Goal: Obtain resource: Download file/media

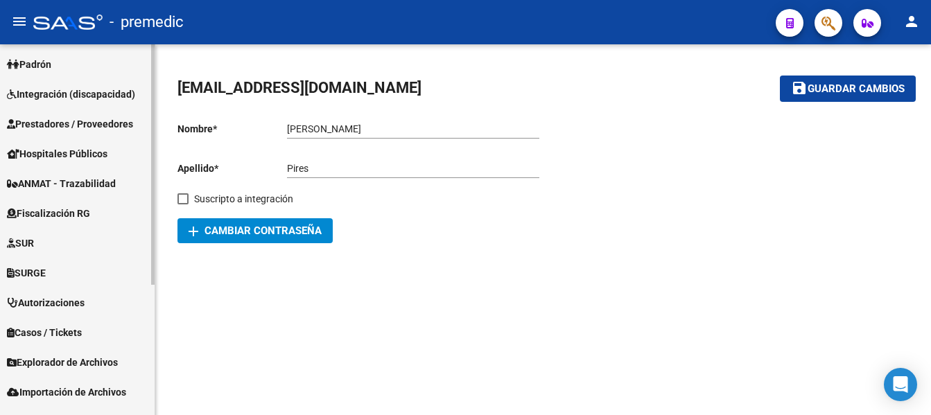
scroll to position [201, 0]
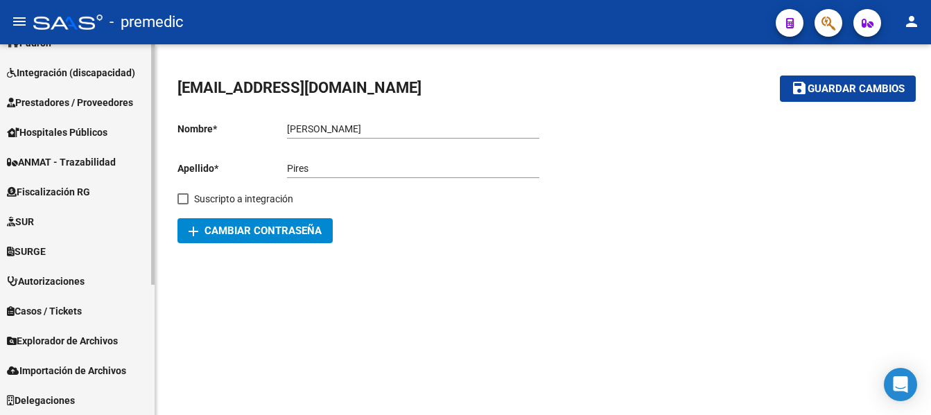
click at [73, 340] on span "Explorador de Archivos" at bounding box center [62, 340] width 111 height 15
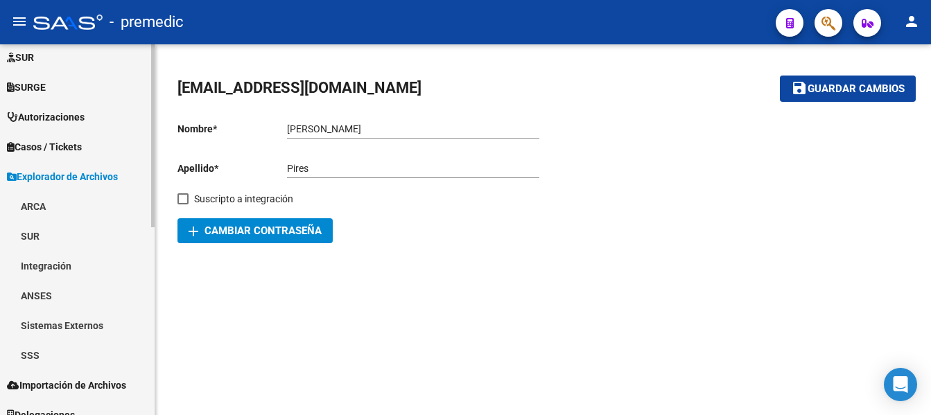
scroll to position [380, 0]
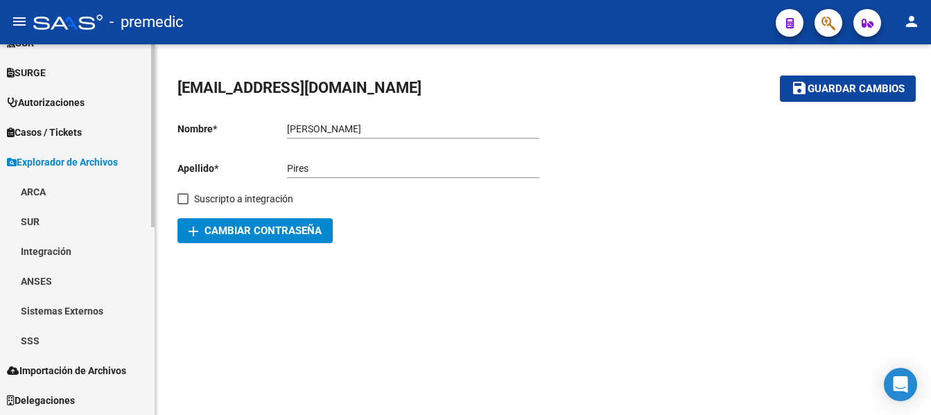
click at [31, 188] on link "ARCA" at bounding box center [77, 192] width 155 height 30
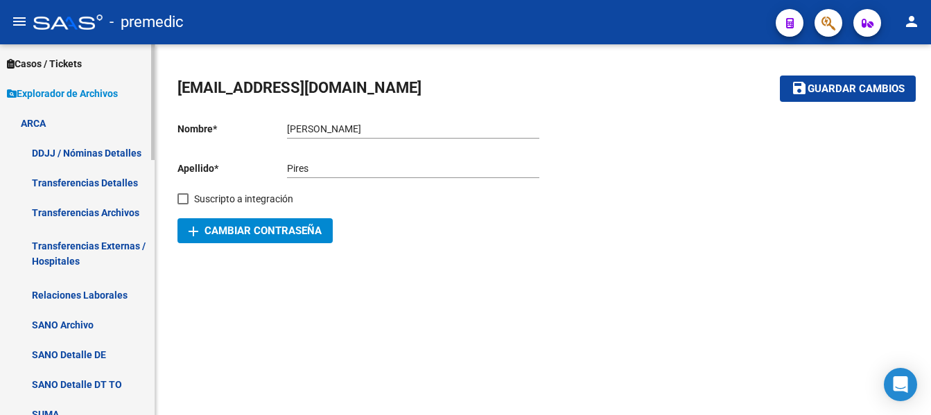
scroll to position [449, 0]
click at [92, 178] on link "Transferencias Detalles" at bounding box center [77, 182] width 155 height 30
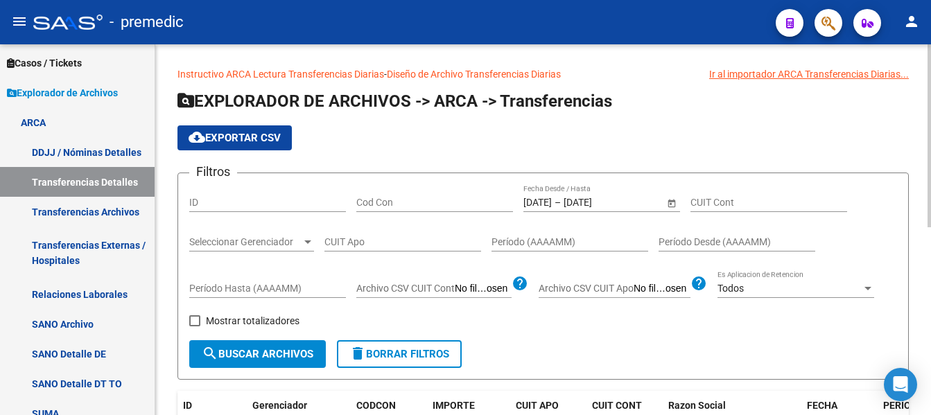
click at [552, 200] on input "[DATE]" at bounding box center [537, 203] width 28 height 12
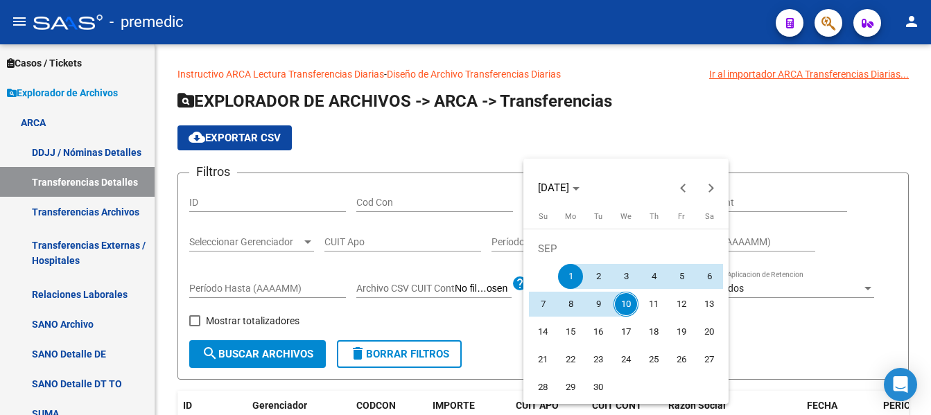
click at [602, 301] on span "9" at bounding box center [598, 304] width 25 height 25
type input "[DATE]"
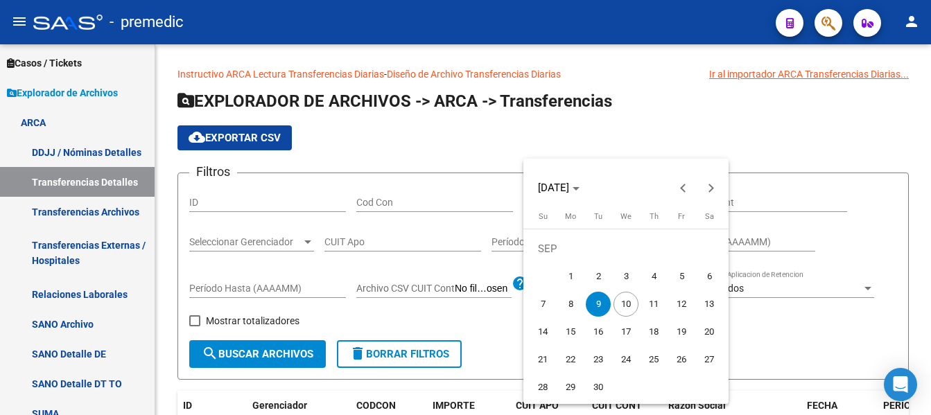
click at [602, 301] on span "9" at bounding box center [598, 304] width 25 height 25
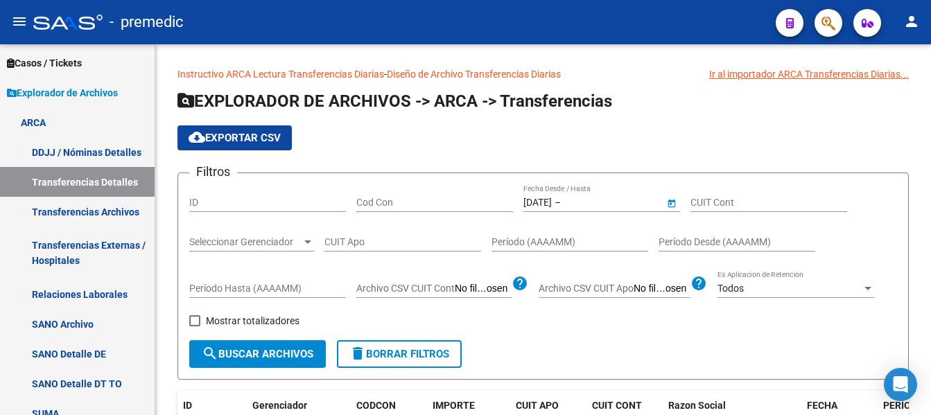
type input "[DATE]"
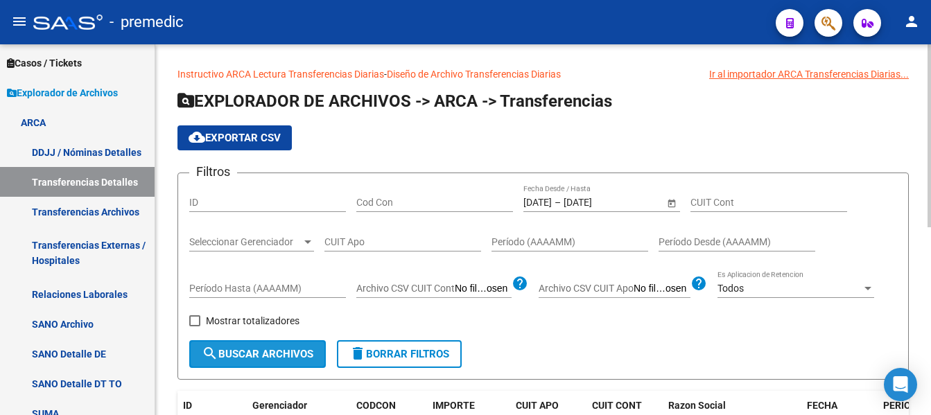
click at [227, 352] on span "search Buscar Archivos" at bounding box center [258, 354] width 112 height 12
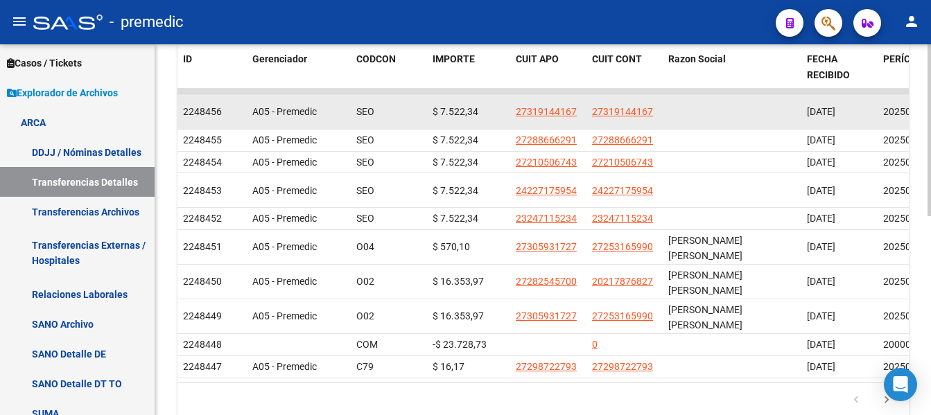
scroll to position [277, 0]
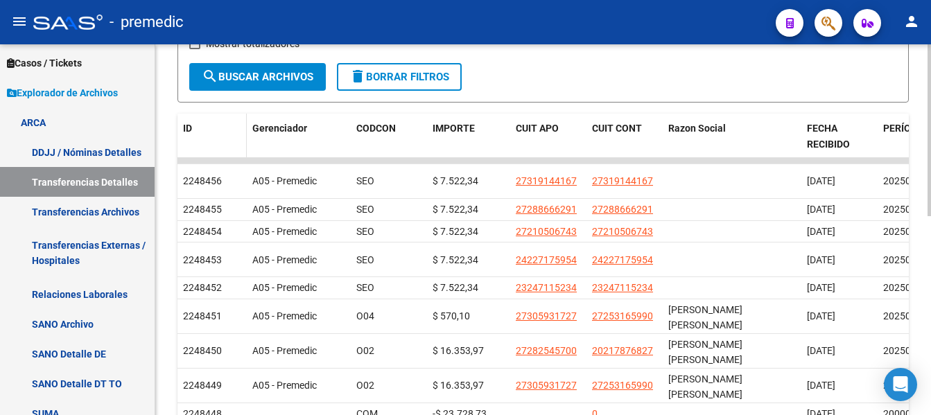
click at [191, 126] on span "ID" at bounding box center [187, 128] width 9 height 11
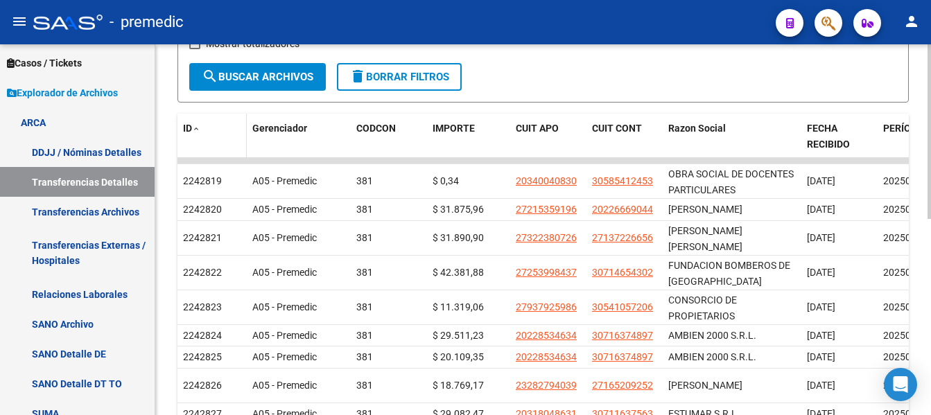
click at [191, 126] on span "ID" at bounding box center [187, 128] width 9 height 11
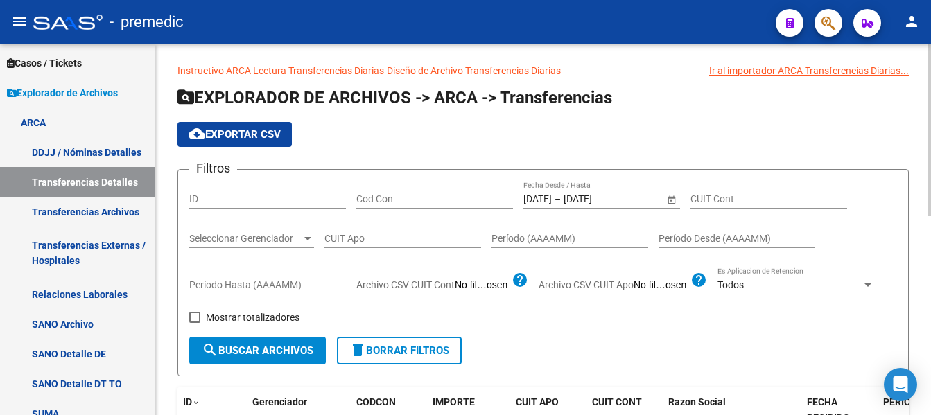
scroll to position [0, 0]
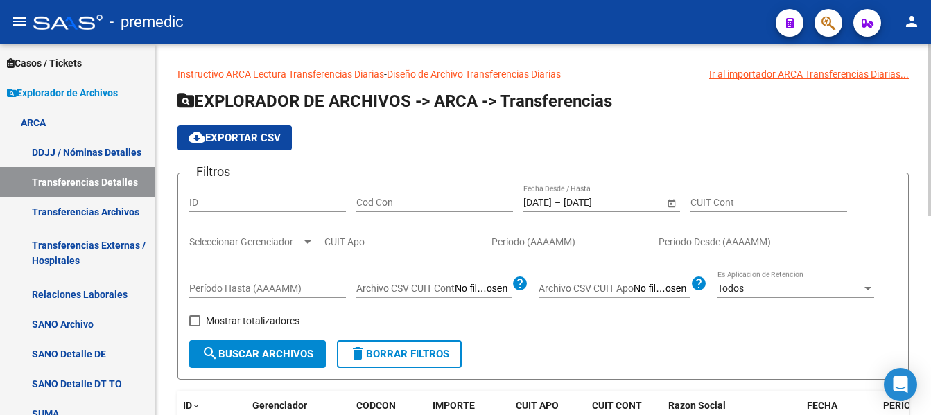
click at [548, 199] on input "[DATE]" at bounding box center [537, 203] width 28 height 12
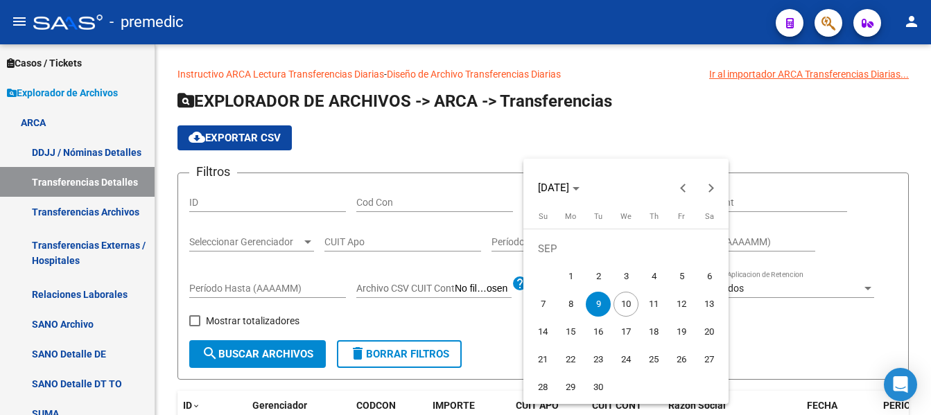
click at [628, 304] on span "10" at bounding box center [625, 304] width 25 height 25
type input "[DATE]"
click at [628, 304] on span "10" at bounding box center [625, 304] width 25 height 25
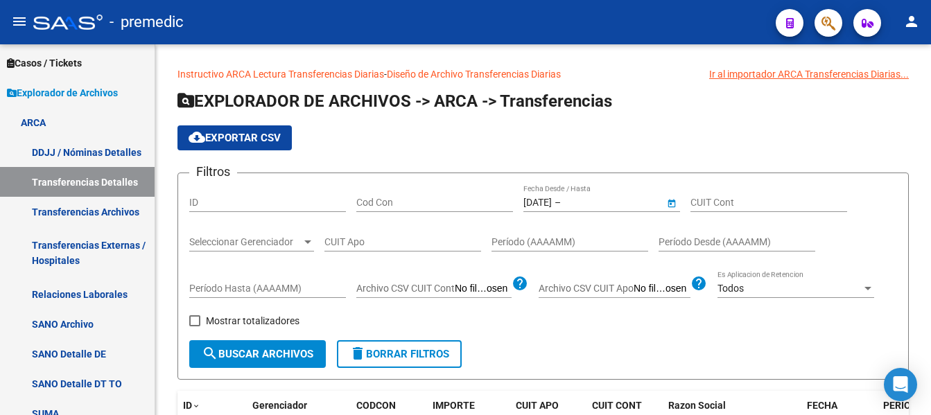
type input "[DATE]"
click at [236, 348] on span "search Buscar Archivos" at bounding box center [258, 354] width 112 height 12
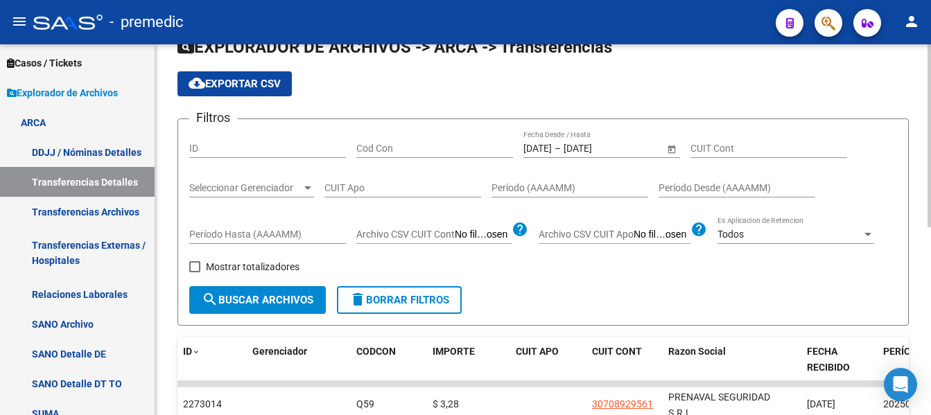
scroll to position [33, 0]
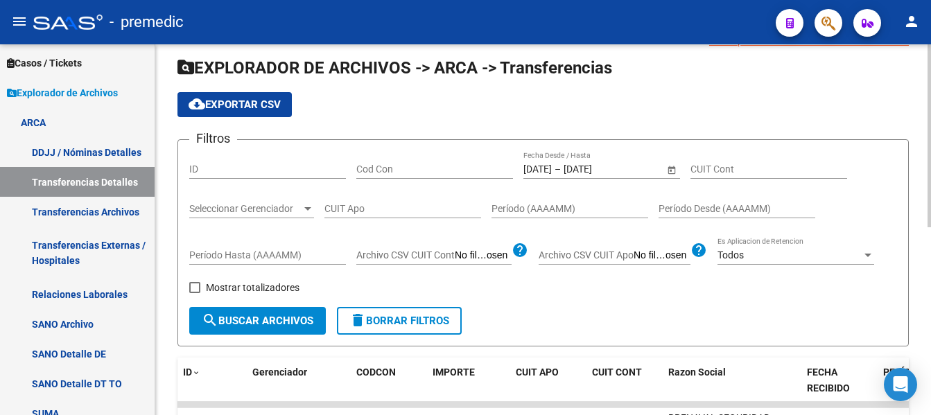
click at [240, 105] on span "cloud_download Exportar CSV" at bounding box center [235, 104] width 92 height 12
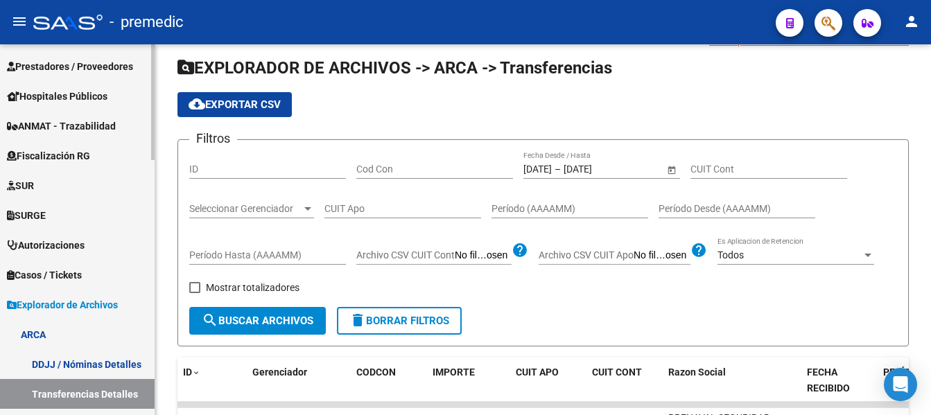
scroll to position [0, 0]
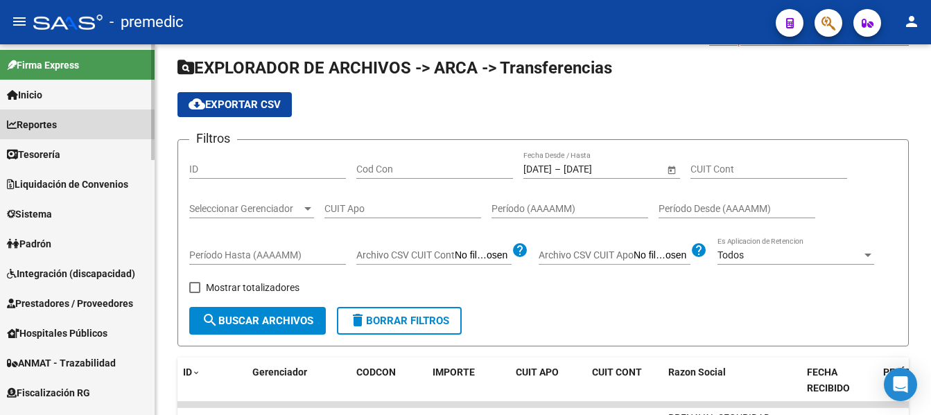
click at [31, 122] on span "Reportes" at bounding box center [32, 124] width 50 height 15
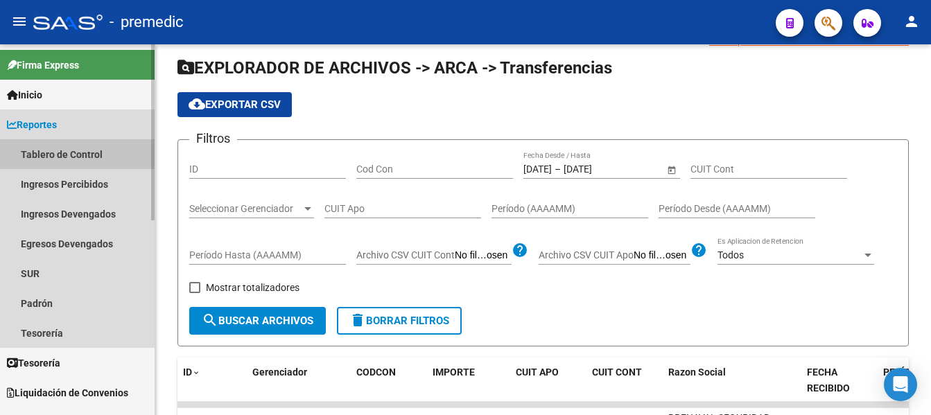
click at [62, 153] on link "Tablero de Control" at bounding box center [77, 154] width 155 height 30
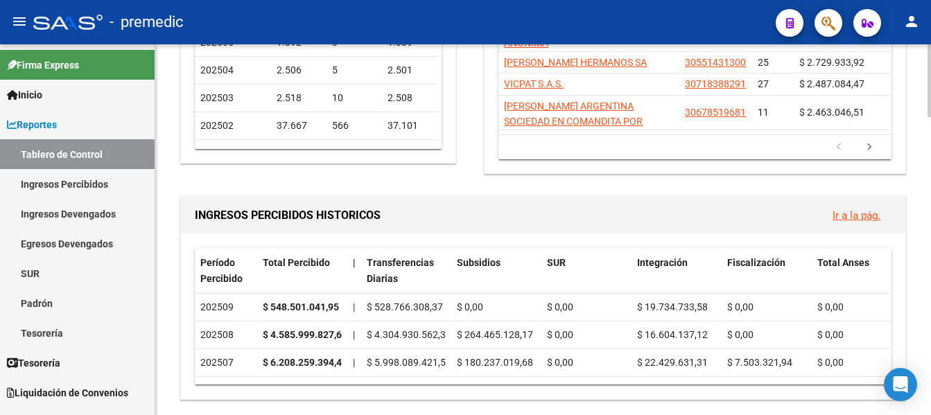
scroll to position [449, 0]
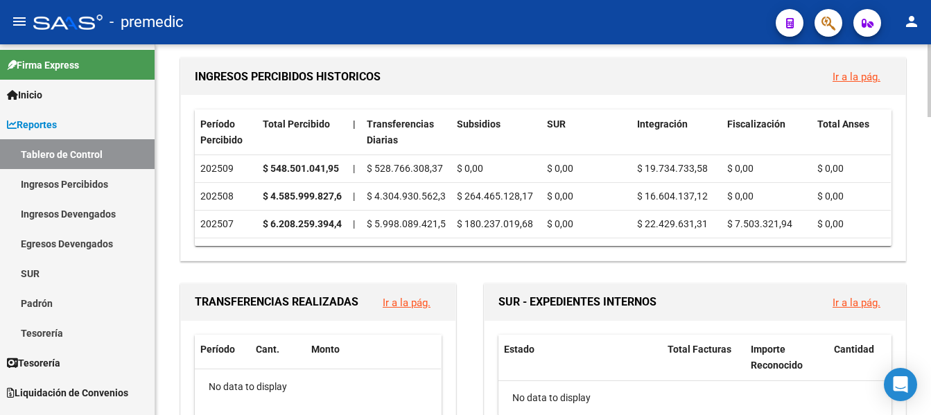
click at [843, 71] on link "Ir a la pág." at bounding box center [856, 77] width 48 height 12
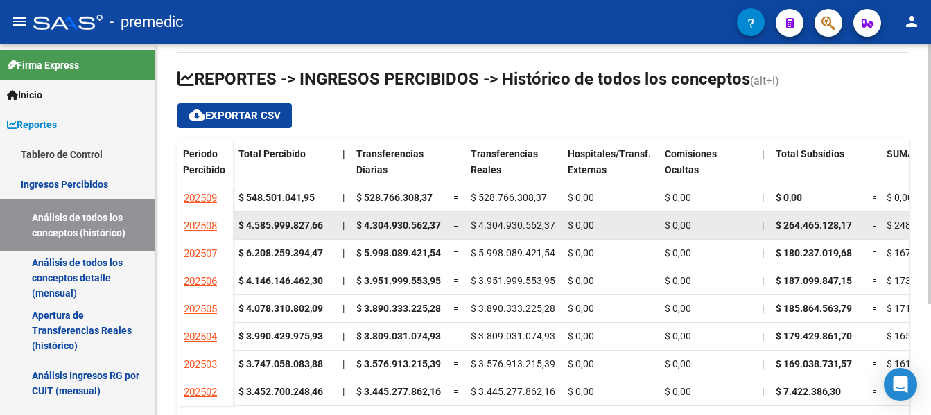
scroll to position [19, 0]
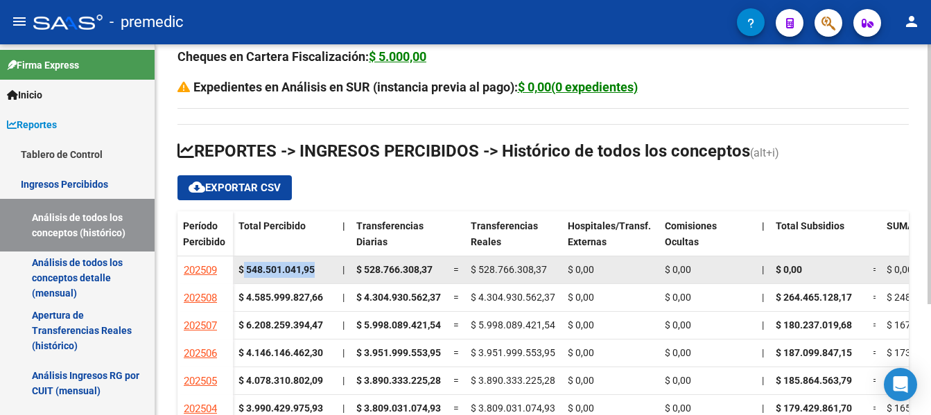
drag, startPoint x: 315, startPoint y: 265, endPoint x: 245, endPoint y: 265, distance: 70.0
click at [245, 265] on strong "$ 548.501.041,95" at bounding box center [276, 269] width 76 height 11
copy strong "548.501.041,95"
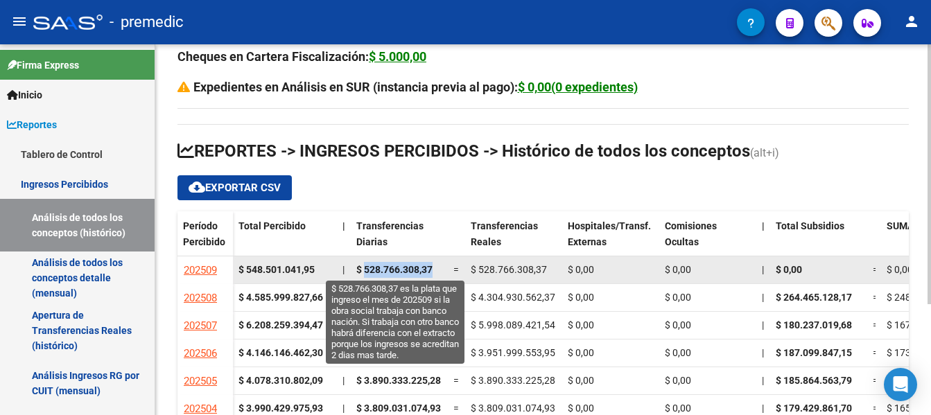
drag, startPoint x: 431, startPoint y: 270, endPoint x: 367, endPoint y: 269, distance: 64.5
click at [367, 269] on span "$ 528.766.308,37" at bounding box center [394, 269] width 76 height 11
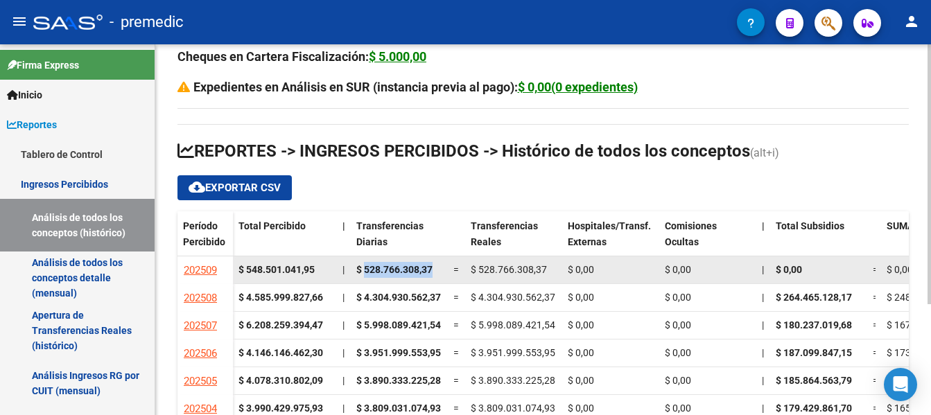
copy span "528.766.308,37"
click at [821, 272] on div "$ 0,00" at bounding box center [819, 270] width 86 height 16
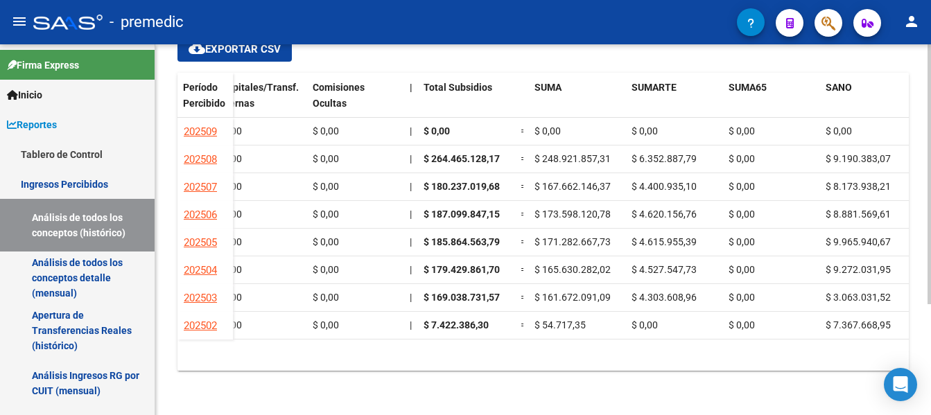
scroll to position [0, 0]
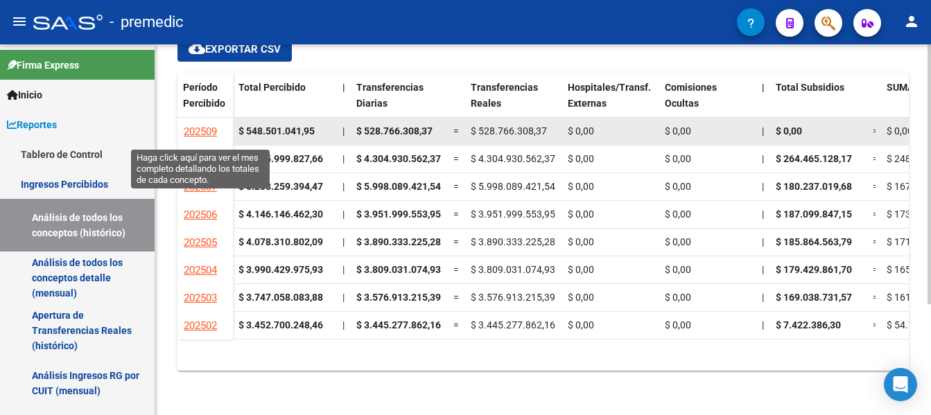
click at [195, 132] on span "202509" at bounding box center [200, 131] width 33 height 12
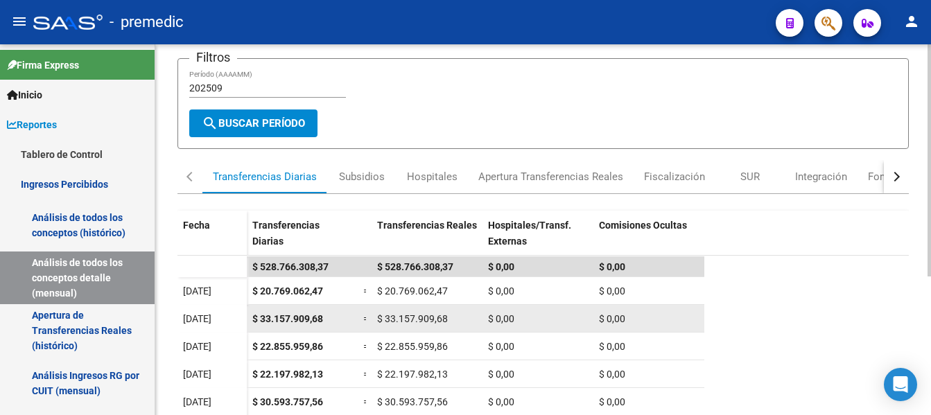
scroll to position [139, 0]
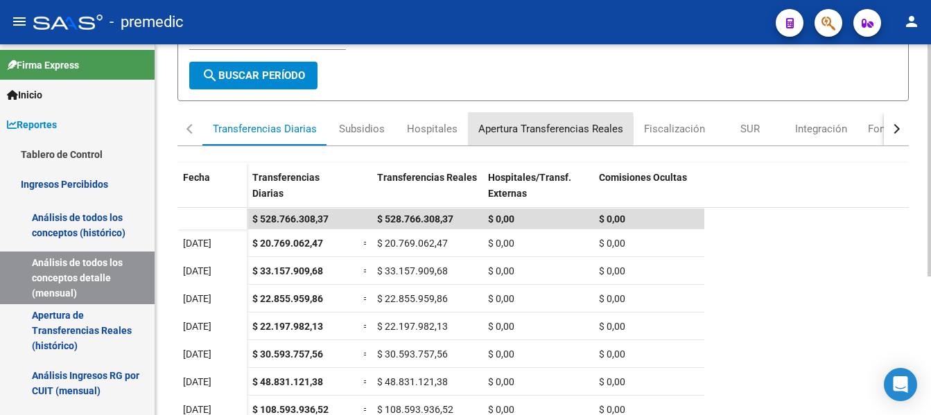
click at [515, 130] on div "Apertura Transferencias Reales" at bounding box center [550, 128] width 145 height 15
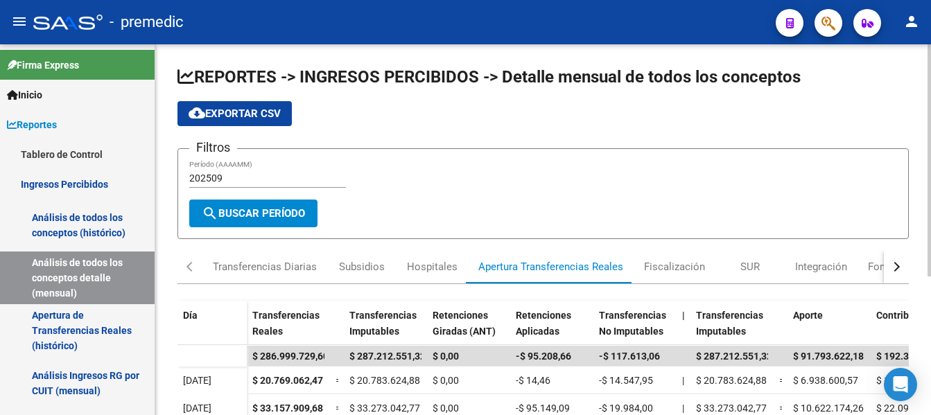
scroll to position [0, 0]
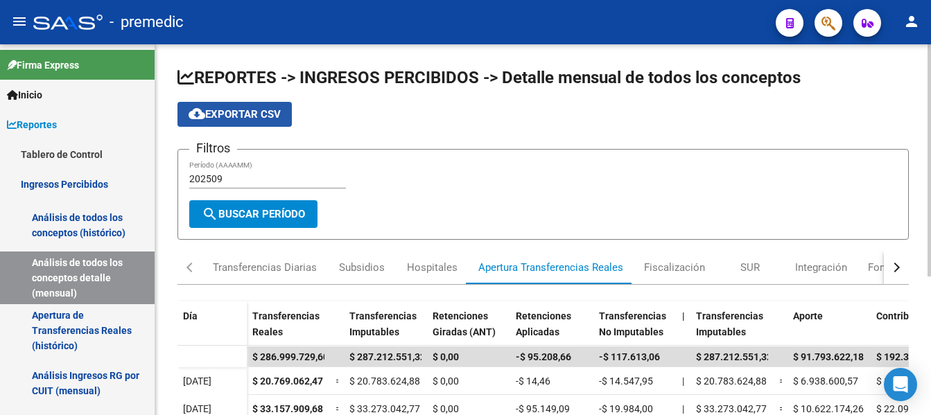
click at [218, 110] on span "cloud_download Exportar CSV" at bounding box center [235, 114] width 92 height 12
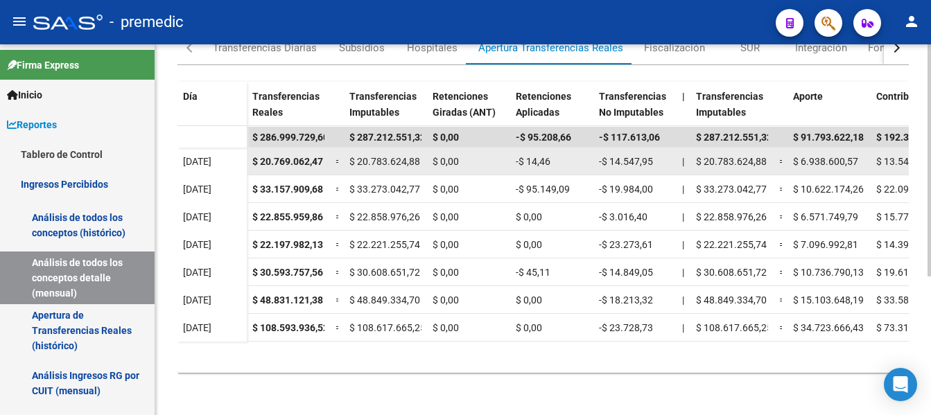
scroll to position [222, 0]
